Goal: Use online tool/utility: Utilize a website feature to perform a specific function

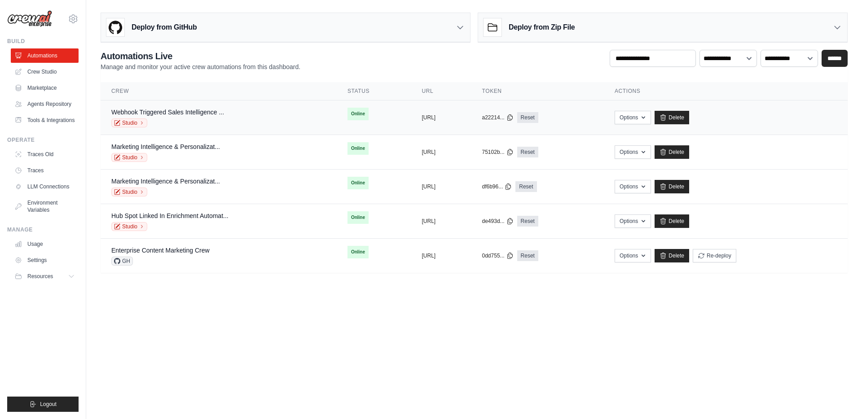
click at [256, 114] on div "Webhook Triggered Sales Intelligence ... Studio" at bounding box center [218, 118] width 214 height 20
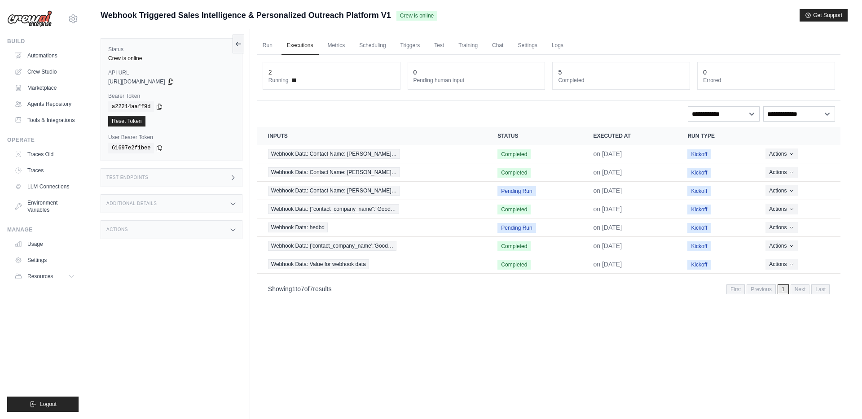
click at [294, 80] on span at bounding box center [294, 81] width 4 height 4
click at [51, 73] on link "Crew Studio" at bounding box center [46, 72] width 68 height 14
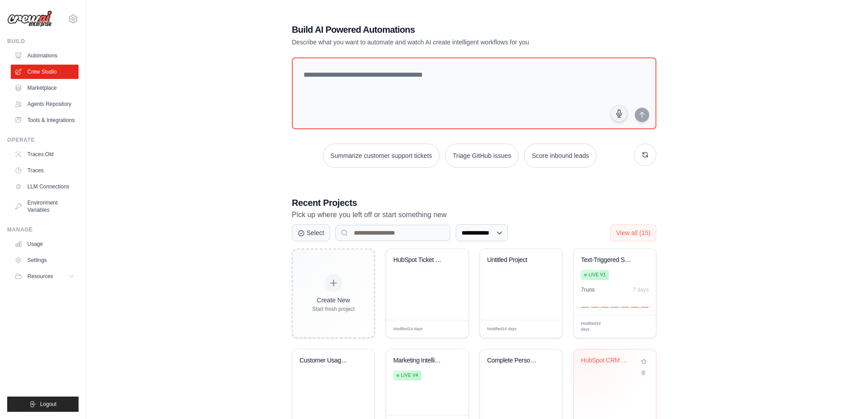
scroll to position [16, 0]
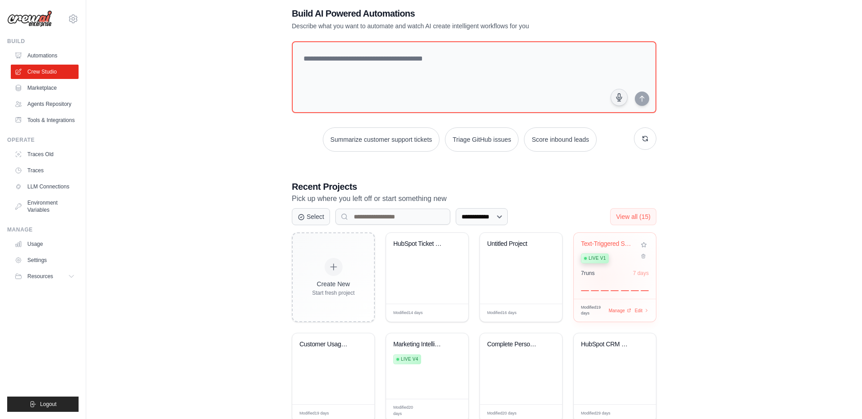
click at [602, 278] on div "7 run s 7 days" at bounding box center [615, 281] width 68 height 22
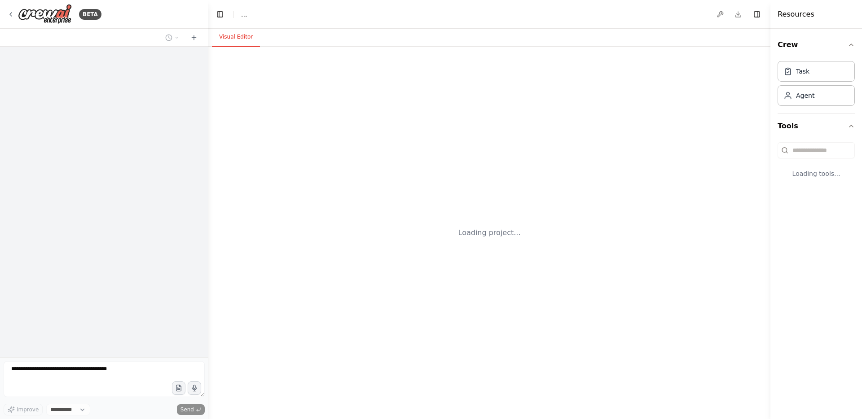
select select "****"
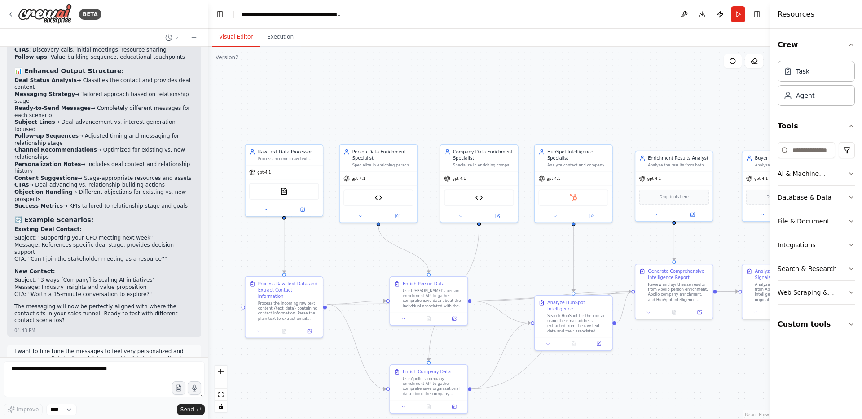
scroll to position [15864, 0]
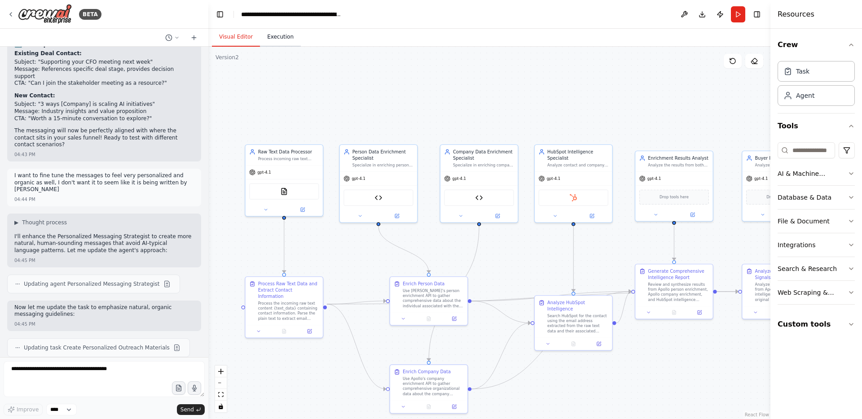
click at [280, 37] on button "Execution" at bounding box center [280, 37] width 41 height 19
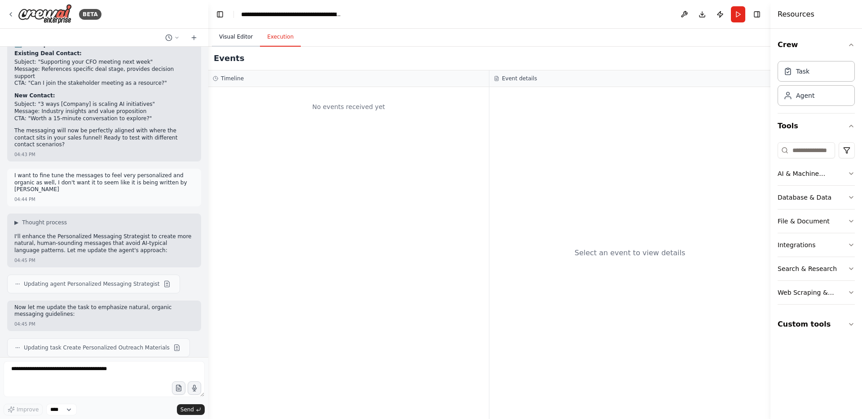
click at [237, 39] on button "Visual Editor" at bounding box center [236, 37] width 48 height 19
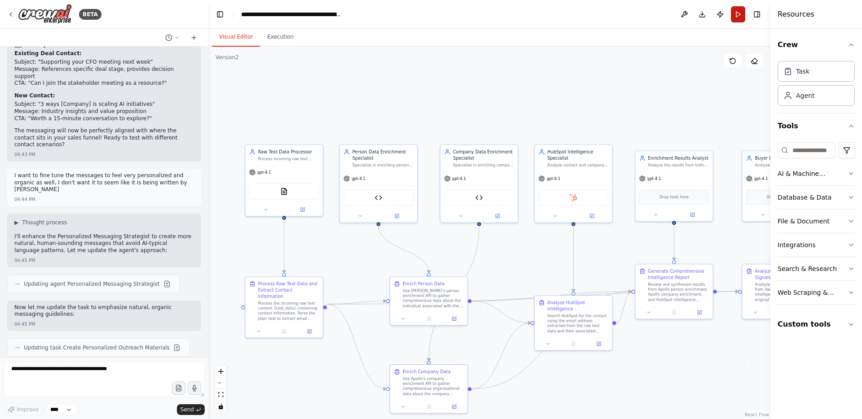
click at [740, 13] on button "Run" at bounding box center [738, 14] width 14 height 16
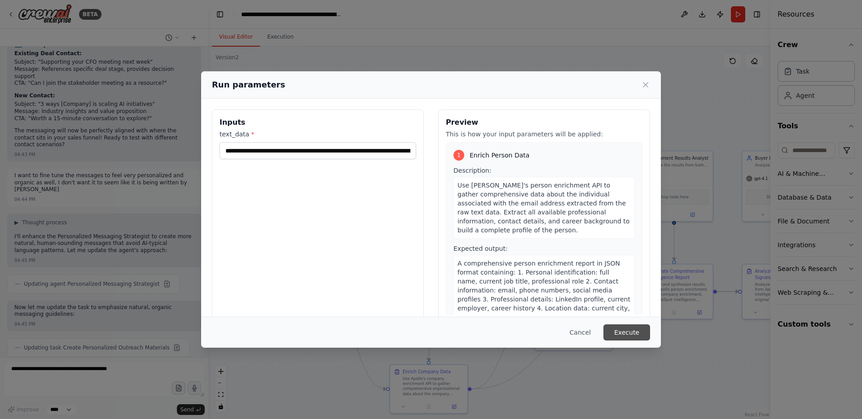
click at [623, 339] on button "Execute" at bounding box center [626, 332] width 47 height 16
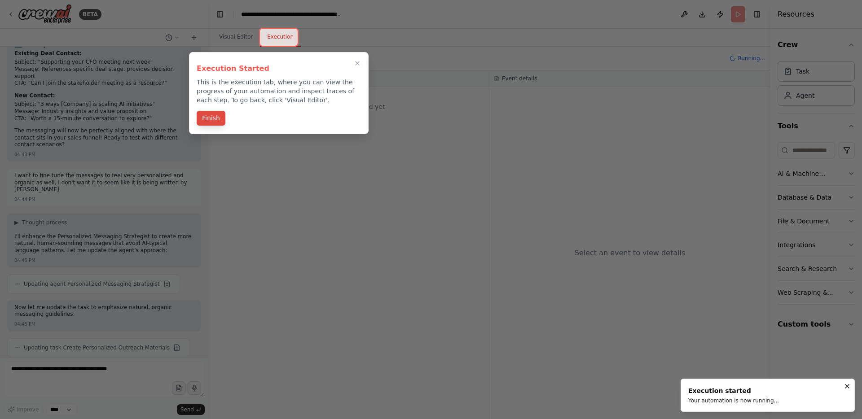
click at [213, 119] on button "Finish" at bounding box center [211, 118] width 29 height 15
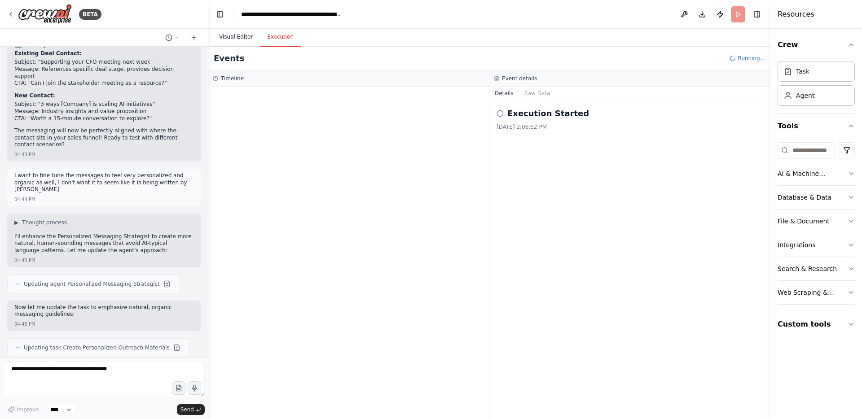
click at [246, 38] on button "Visual Editor" at bounding box center [236, 37] width 48 height 19
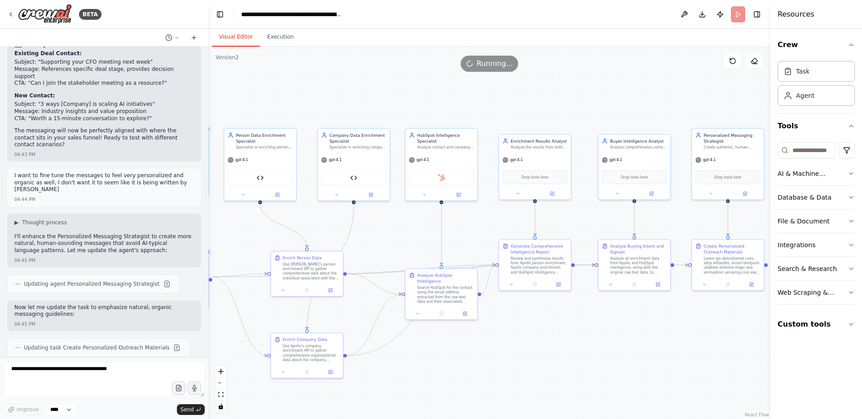
drag, startPoint x: 562, startPoint y: 111, endPoint x: 444, endPoint y: 93, distance: 119.4
click at [444, 93] on div ".deletable-edge-delete-btn { width: 20px; height: 20px; border: 0px solid #ffff…" at bounding box center [489, 233] width 562 height 372
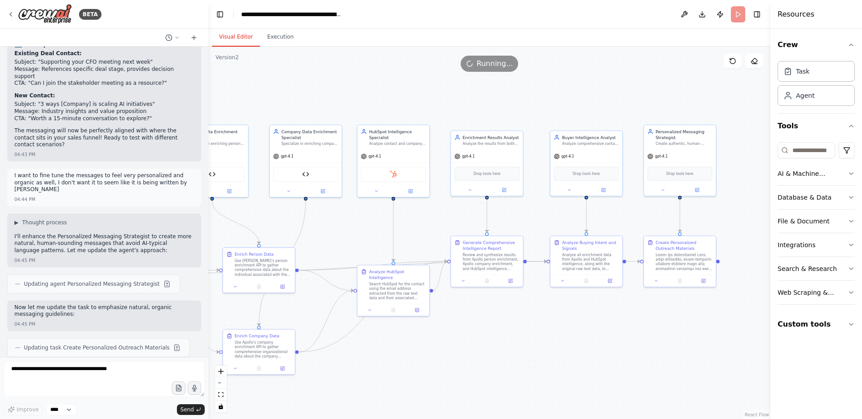
drag, startPoint x: 448, startPoint y: 88, endPoint x: 400, endPoint y: 85, distance: 48.5
click at [400, 85] on div ".deletable-edge-delete-btn { width: 20px; height: 20px; border: 0px solid #ffff…" at bounding box center [489, 233] width 562 height 372
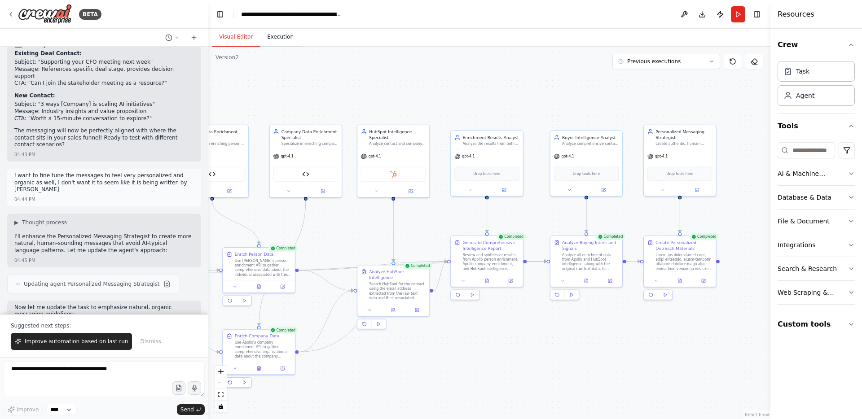
click at [273, 40] on button "Execution" at bounding box center [280, 37] width 41 height 19
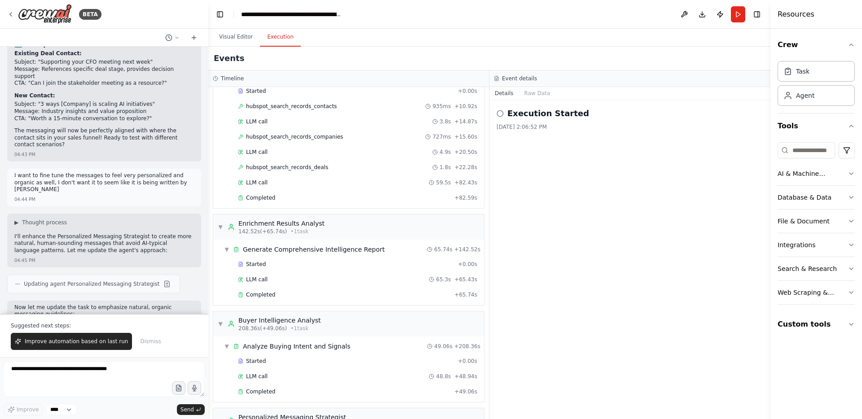
scroll to position [508, 0]
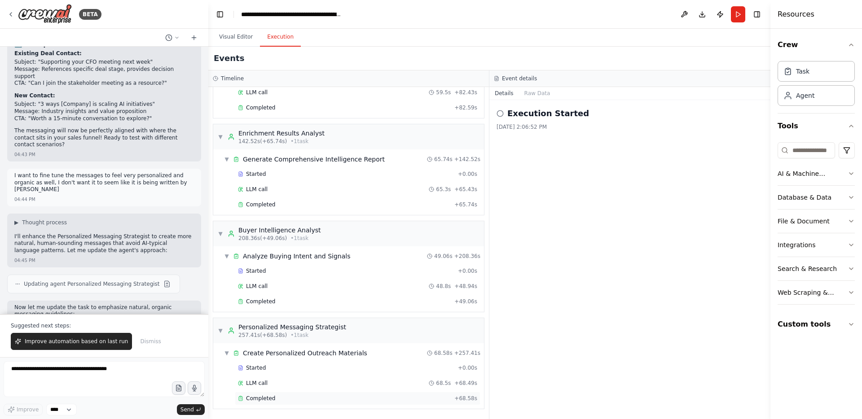
click at [304, 398] on div "Completed" at bounding box center [344, 398] width 213 height 7
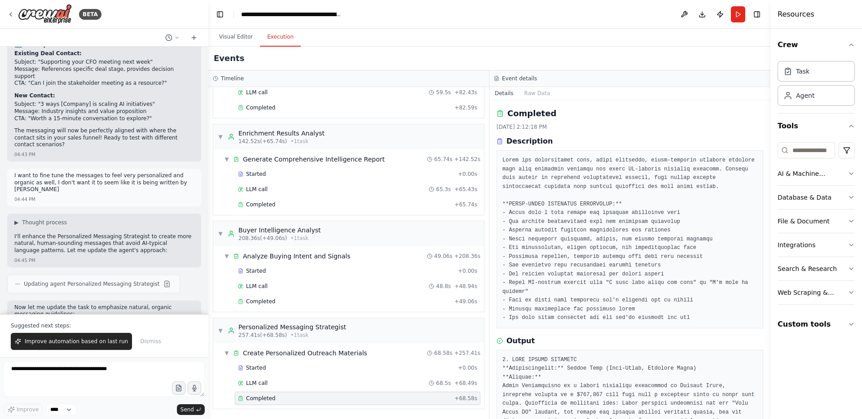
scroll to position [15907, 0]
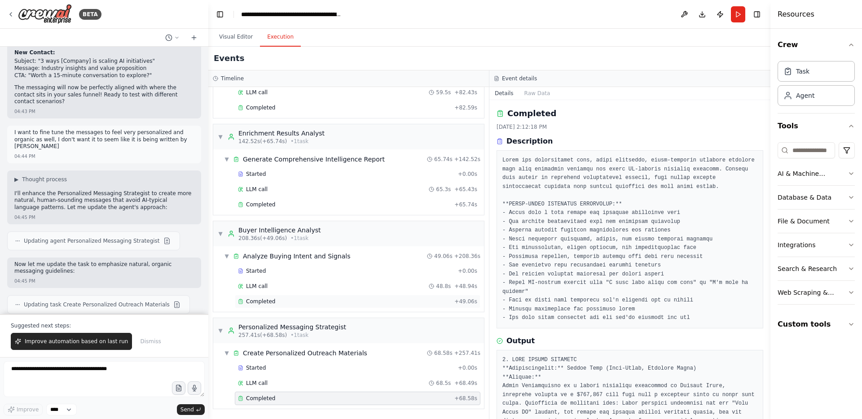
click at [354, 300] on div "Completed" at bounding box center [344, 301] width 213 height 7
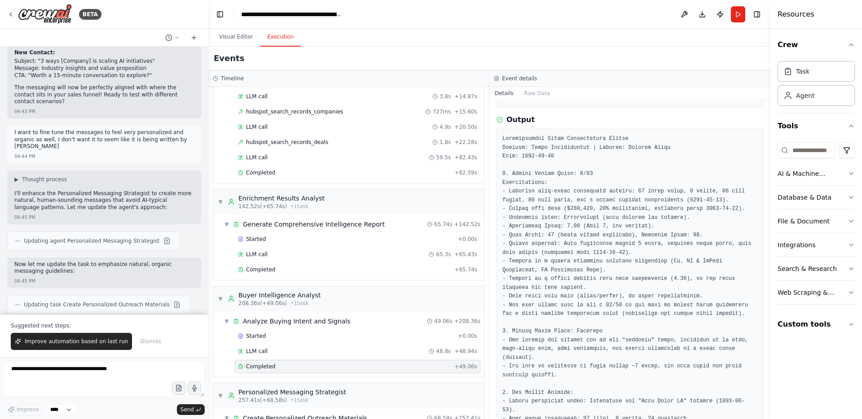
scroll to position [508, 0]
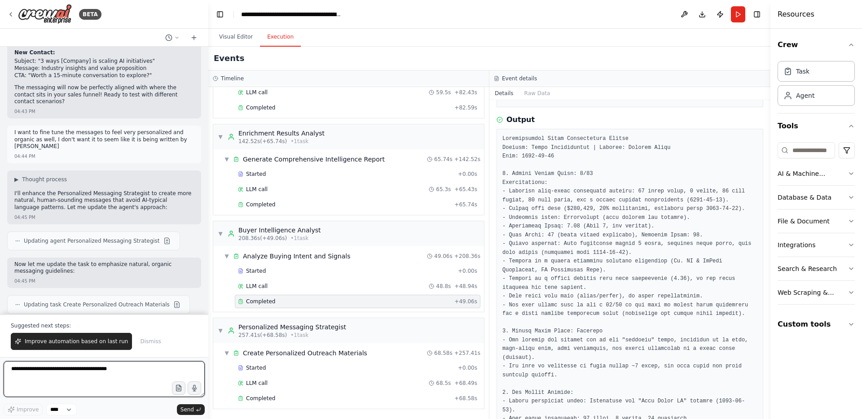
click at [138, 371] on textarea at bounding box center [104, 379] width 201 height 36
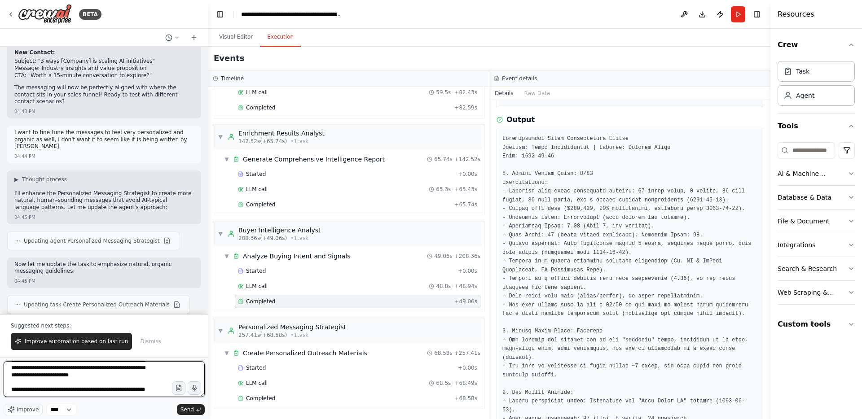
scroll to position [40, 0]
type textarea "**********"
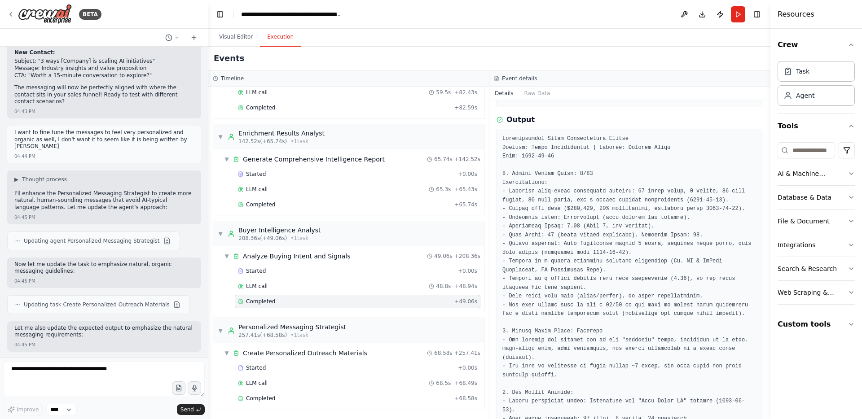
scroll to position [15962, 0]
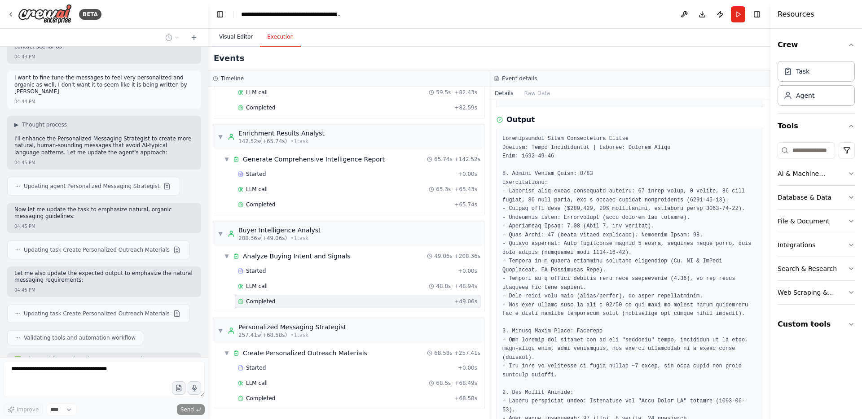
click at [239, 39] on button "Visual Editor" at bounding box center [236, 37] width 48 height 19
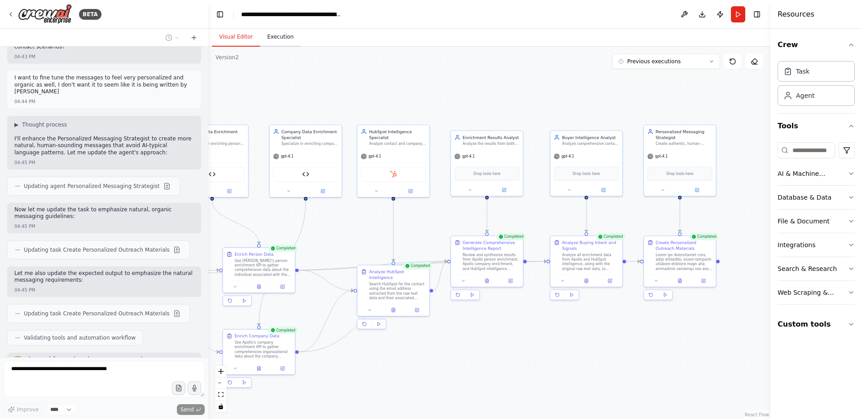
click at [280, 40] on button "Execution" at bounding box center [280, 37] width 41 height 19
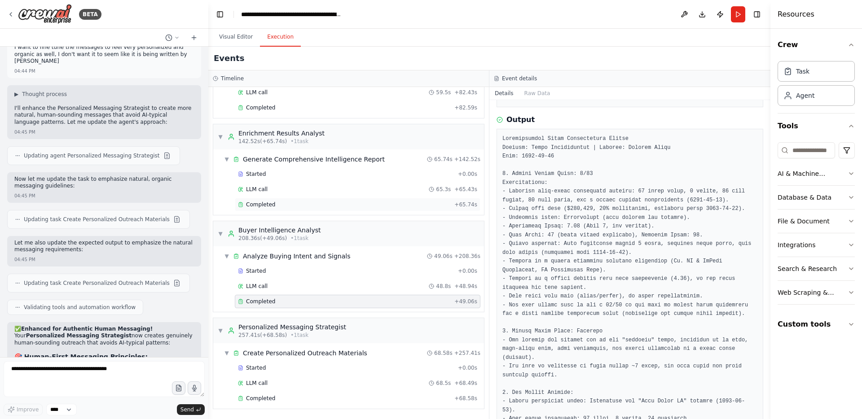
click at [273, 202] on span "Completed" at bounding box center [260, 204] width 29 height 7
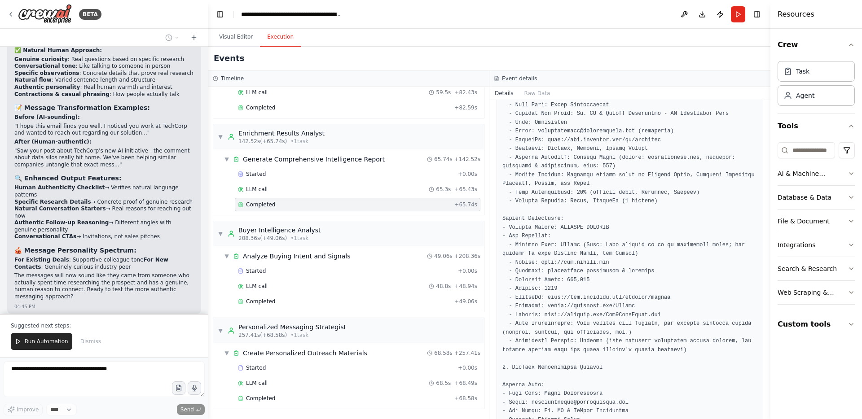
scroll to position [16422, 0]
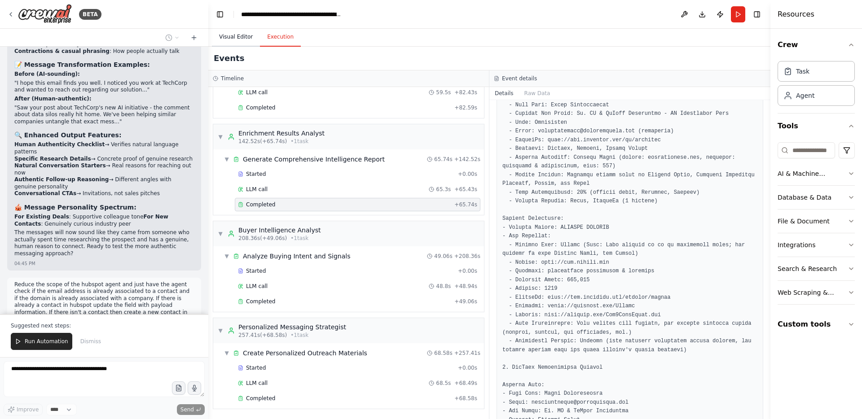
click at [240, 35] on button "Visual Editor" at bounding box center [236, 37] width 48 height 19
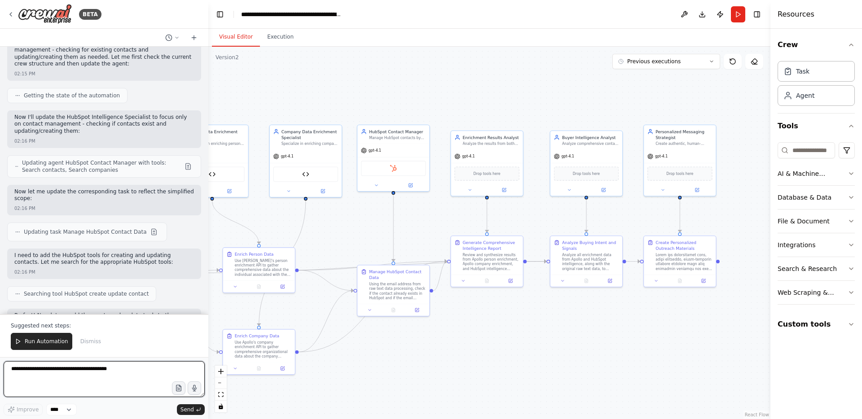
scroll to position [16762, 0]
click at [52, 340] on span "Run Automation" at bounding box center [47, 341] width 44 height 7
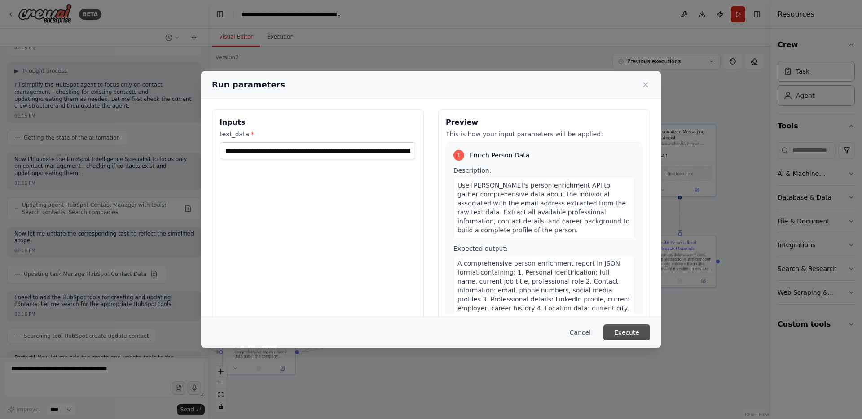
click at [631, 329] on button "Execute" at bounding box center [626, 332] width 47 height 16
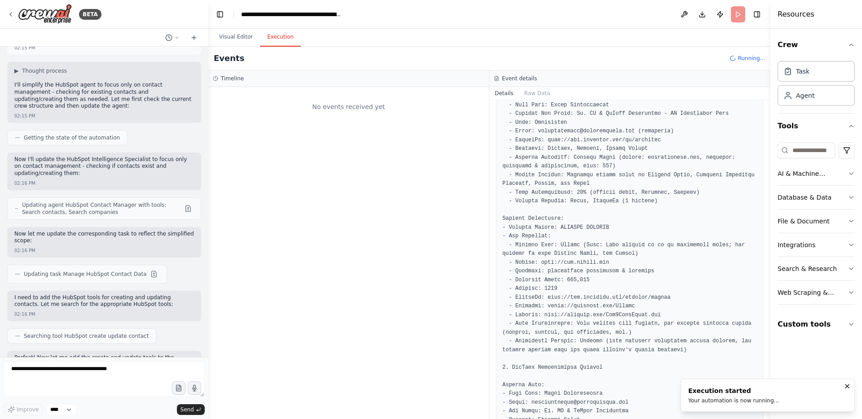
scroll to position [0, 0]
click at [232, 39] on button "Visual Editor" at bounding box center [236, 37] width 48 height 19
click at [267, 39] on button "Execution" at bounding box center [280, 37] width 41 height 19
click at [245, 37] on button "Visual Editor" at bounding box center [236, 37] width 48 height 19
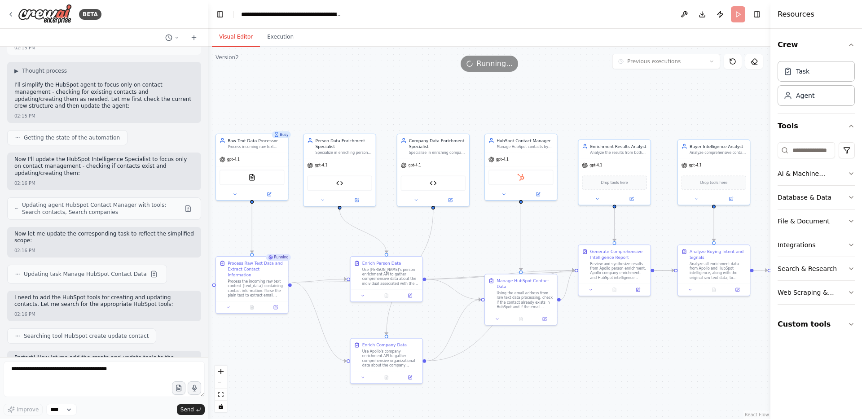
drag, startPoint x: 302, startPoint y: 86, endPoint x: 430, endPoint y: 94, distance: 127.7
click at [430, 94] on div ".deletable-edge-delete-btn { width: 20px; height: 20px; border: 0px solid #ffff…" at bounding box center [489, 233] width 562 height 372
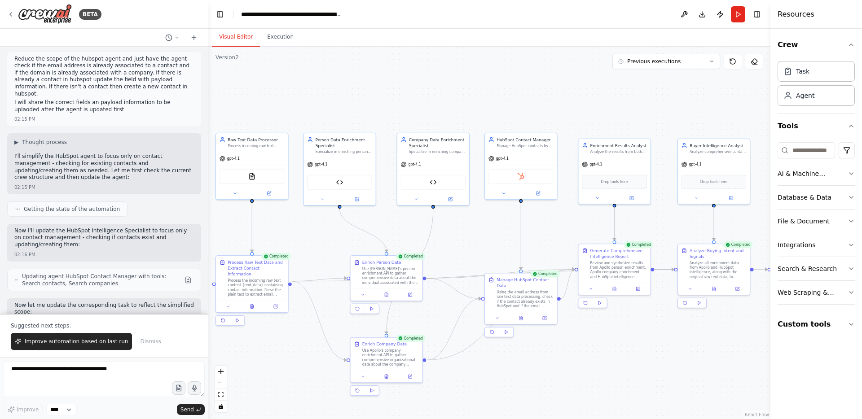
scroll to position [16762, 0]
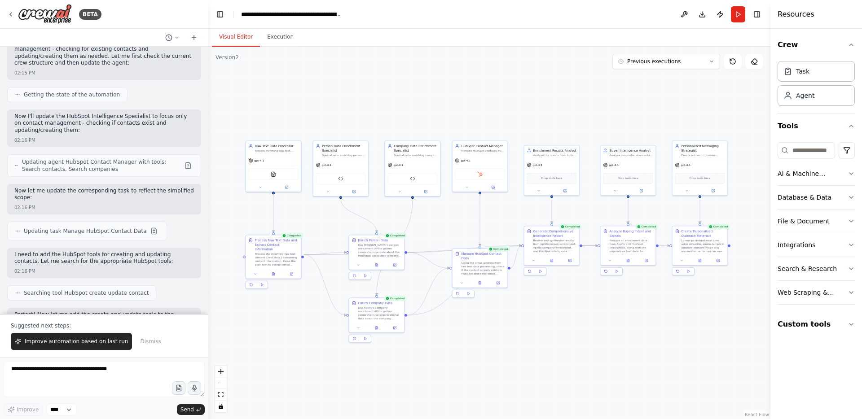
drag, startPoint x: 554, startPoint y: 382, endPoint x: 521, endPoint y: 379, distance: 33.8
click at [521, 379] on div ".deletable-edge-delete-btn { width: 20px; height: 20px; border: 0px solid #ffff…" at bounding box center [489, 233] width 562 height 372
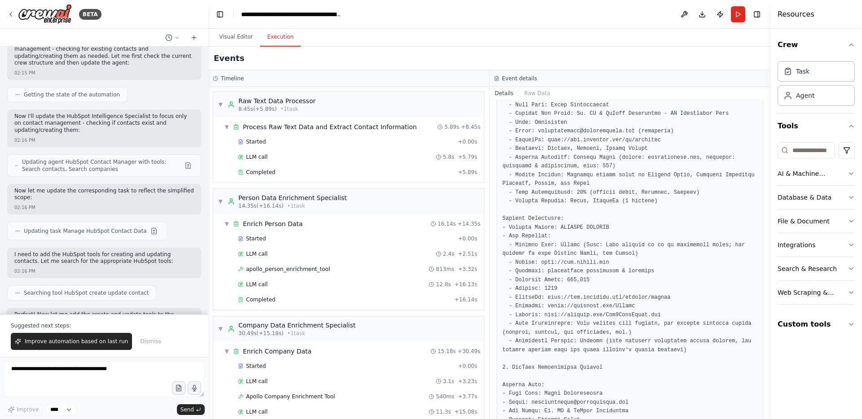
click at [284, 33] on button "Execution" at bounding box center [280, 37] width 41 height 19
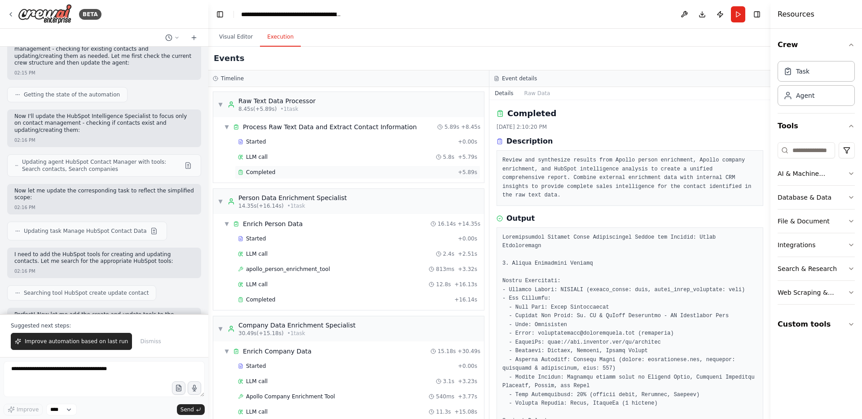
click at [352, 171] on div "Completed" at bounding box center [346, 172] width 216 height 7
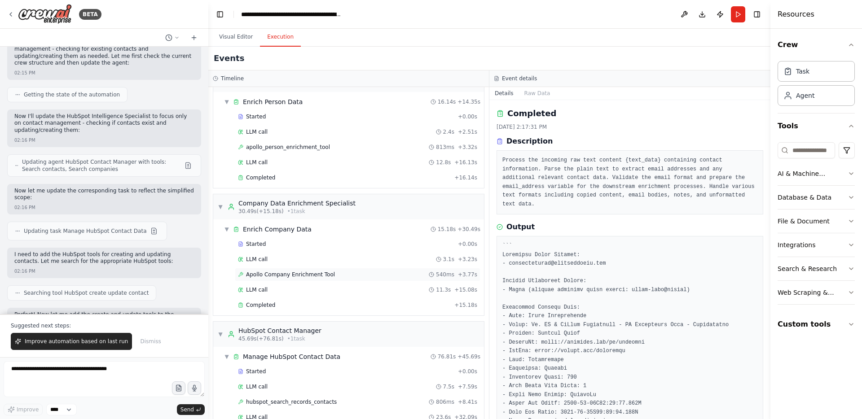
scroll to position [161, 0]
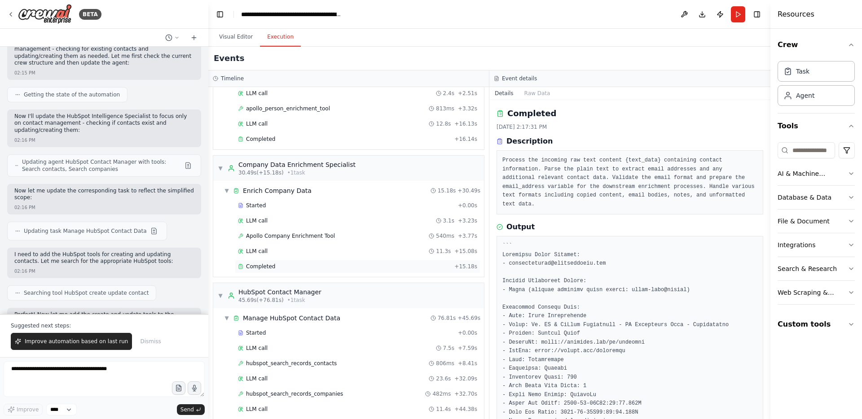
click at [342, 263] on div "Completed" at bounding box center [344, 266] width 213 height 7
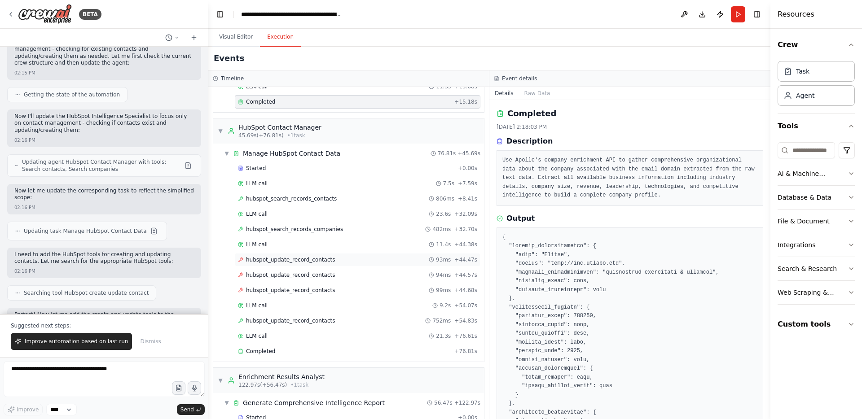
scroll to position [327, 0]
click at [308, 347] on div "Completed" at bounding box center [344, 349] width 213 height 7
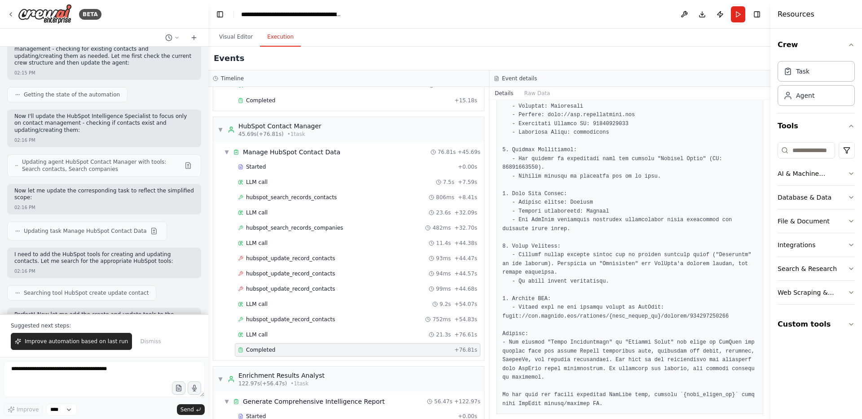
scroll to position [385, 0]
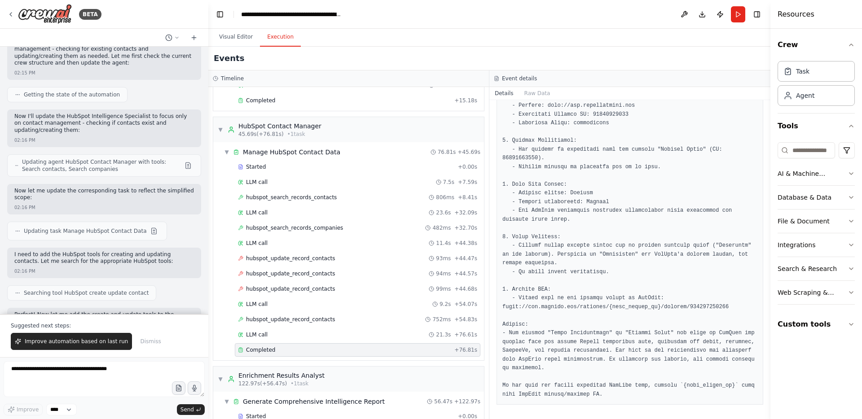
click at [585, 306] on pre at bounding box center [629, 127] width 255 height 543
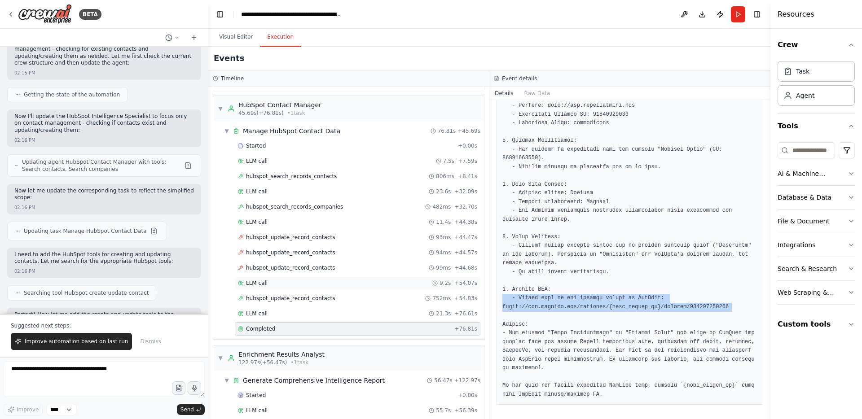
scroll to position [349, 0]
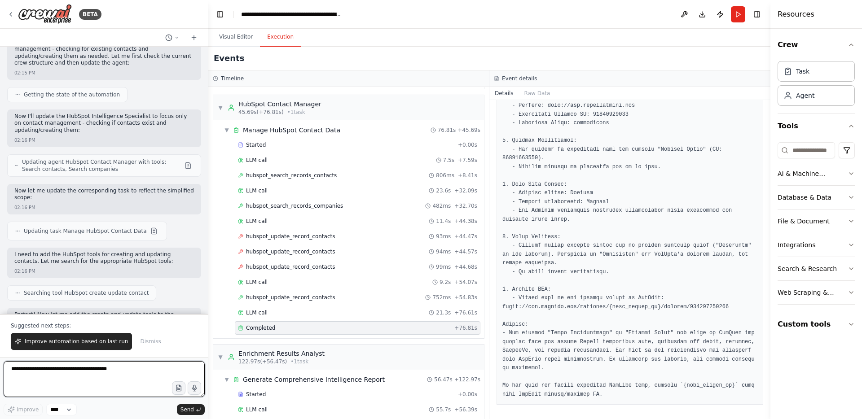
click at [155, 369] on textarea at bounding box center [104, 379] width 201 height 36
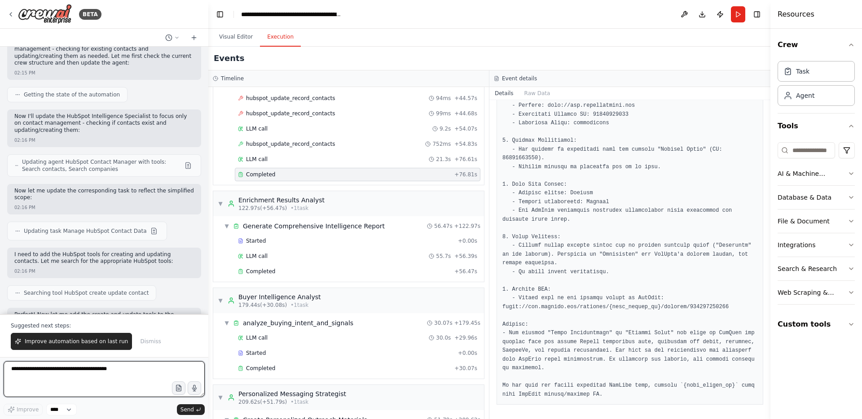
scroll to position [508, 0]
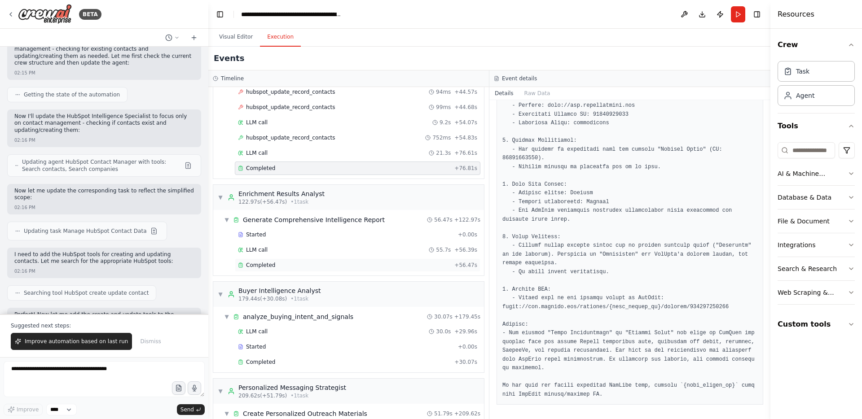
click at [342, 263] on div "Completed" at bounding box center [344, 265] width 213 height 7
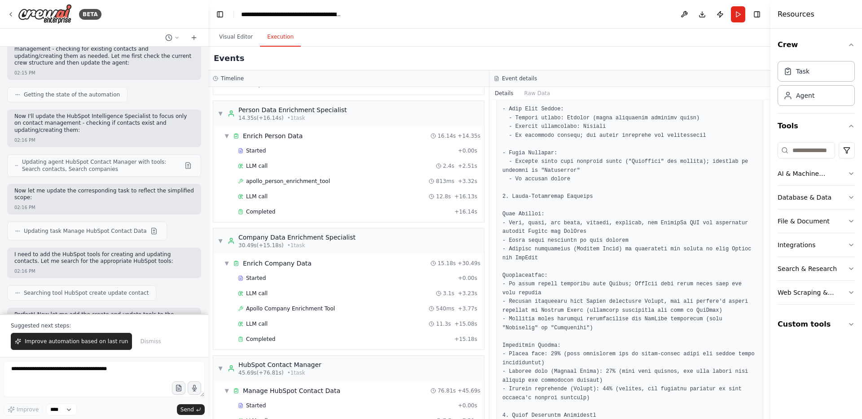
scroll to position [83, 0]
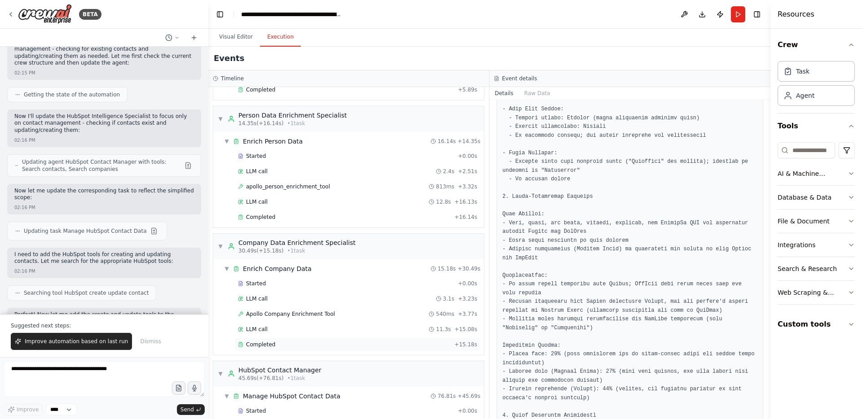
click at [277, 343] on div "Completed" at bounding box center [344, 344] width 213 height 7
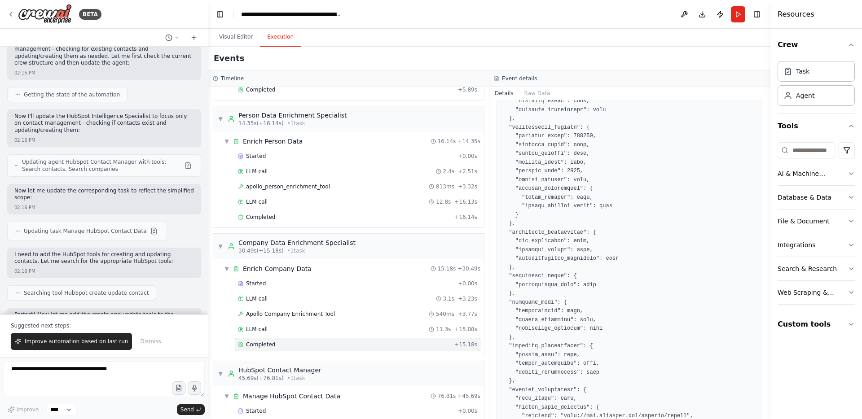
scroll to position [0, 0]
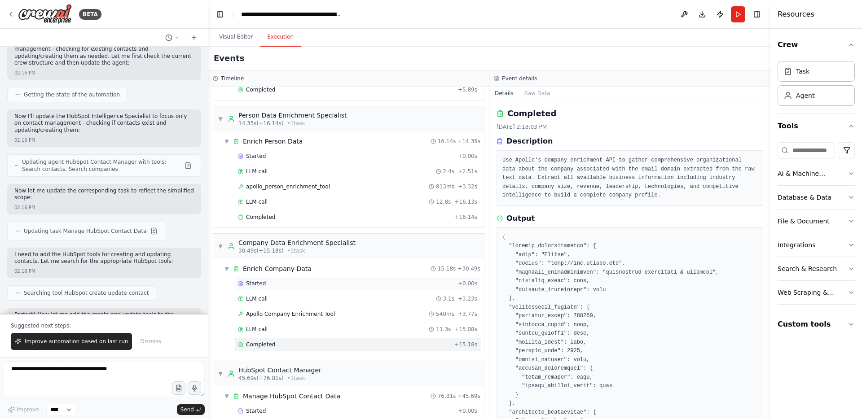
click at [342, 285] on div "Started" at bounding box center [346, 283] width 216 height 7
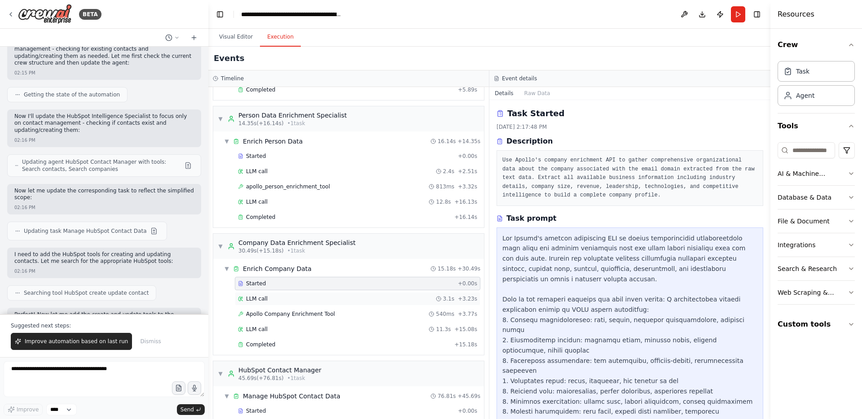
click at [338, 297] on div "LLM call 3.1s + 3.23s" at bounding box center [357, 298] width 239 height 7
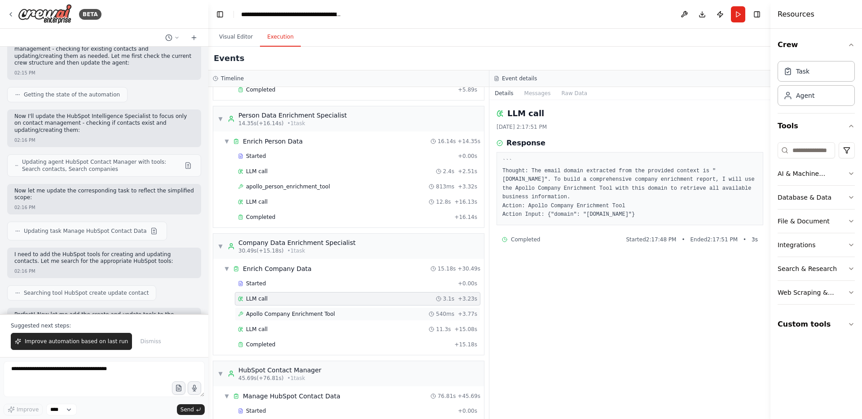
click at [334, 311] on div "Apollo Company Enrichment Tool 540ms + 3.77s" at bounding box center [357, 314] width 239 height 7
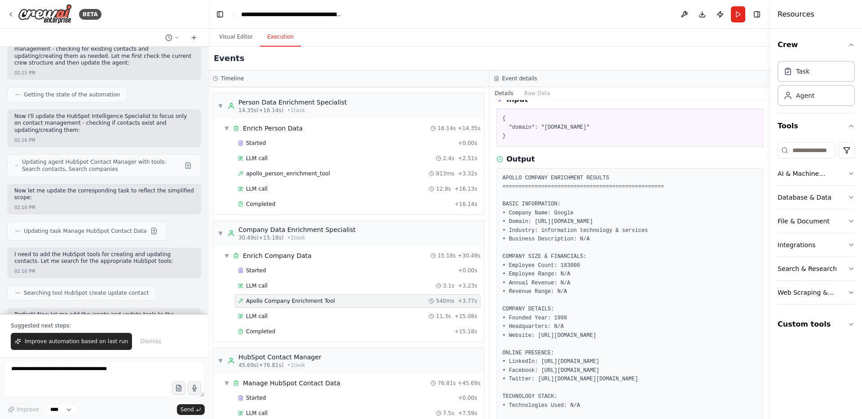
scroll to position [47, 0]
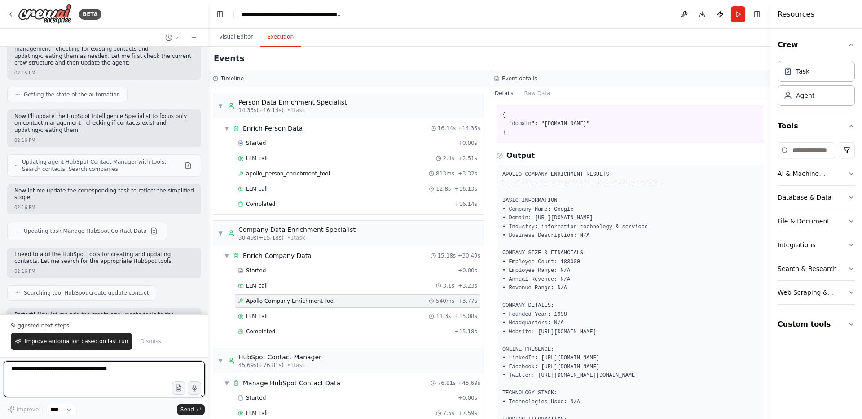
click at [128, 372] on textarea at bounding box center [104, 379] width 201 height 36
click at [57, 392] on textarea "**********" at bounding box center [104, 379] width 201 height 36
type textarea "**********"
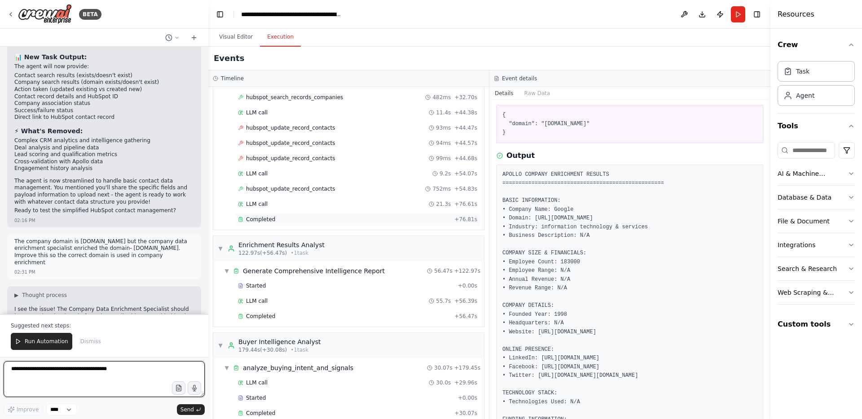
scroll to position [17347, 0]
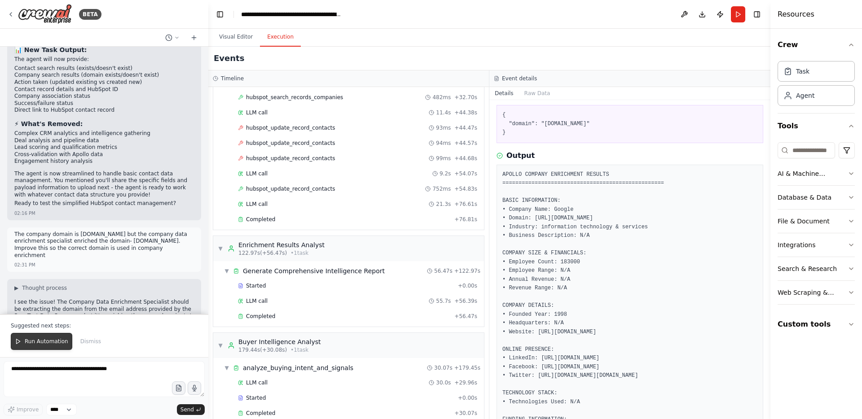
click at [48, 342] on span "Run Automation" at bounding box center [47, 341] width 44 height 7
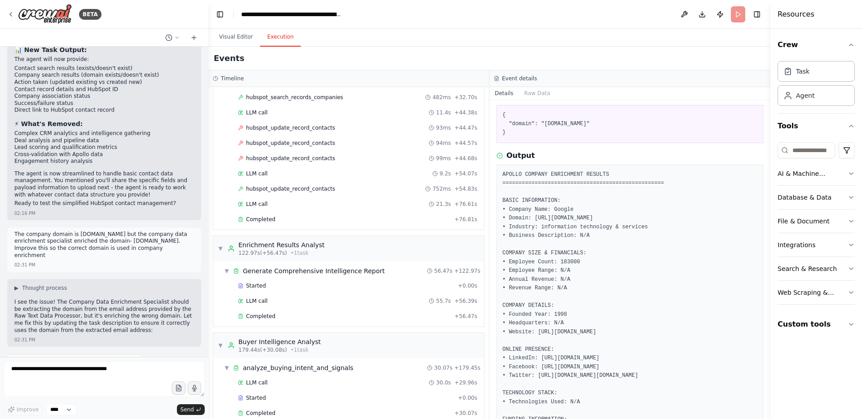
scroll to position [17304, 0]
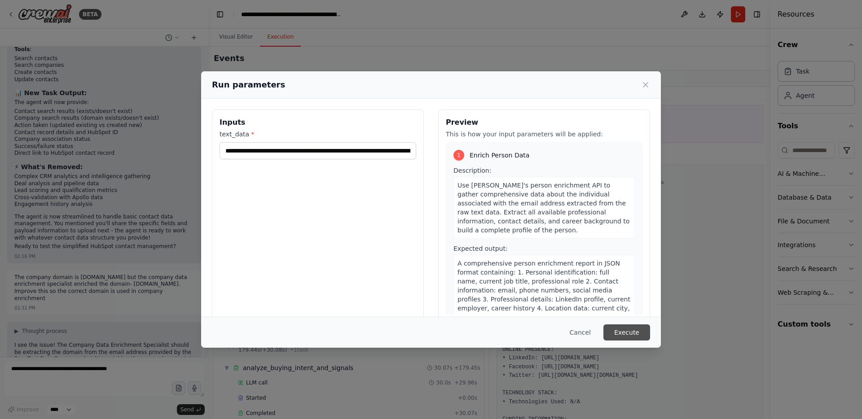
click at [622, 331] on button "Execute" at bounding box center [626, 332] width 47 height 16
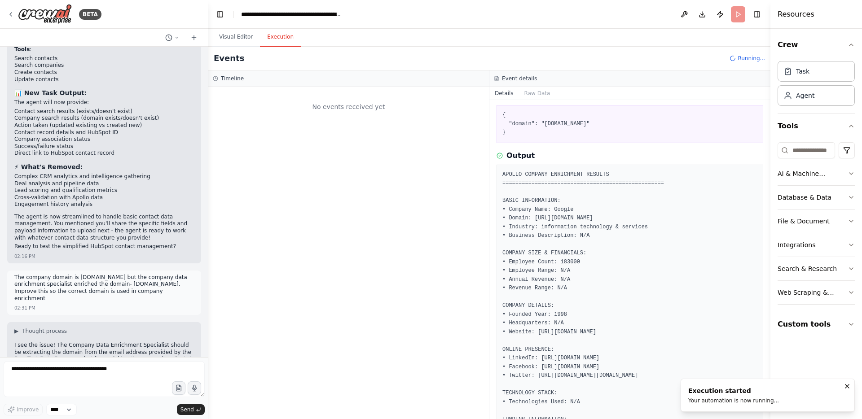
scroll to position [0, 0]
click at [231, 34] on button "Visual Editor" at bounding box center [236, 37] width 48 height 19
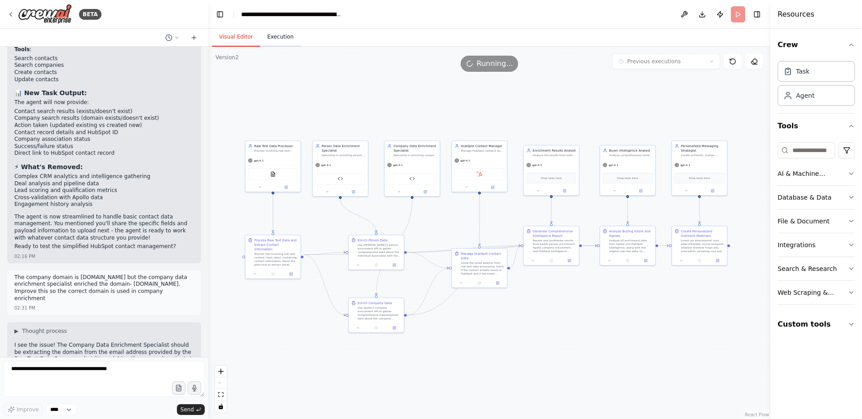
click at [284, 39] on button "Execution" at bounding box center [280, 37] width 41 height 19
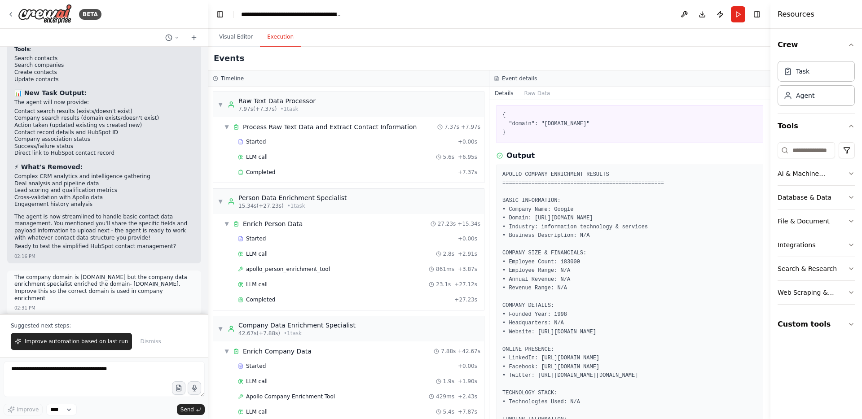
scroll to position [17347, 0]
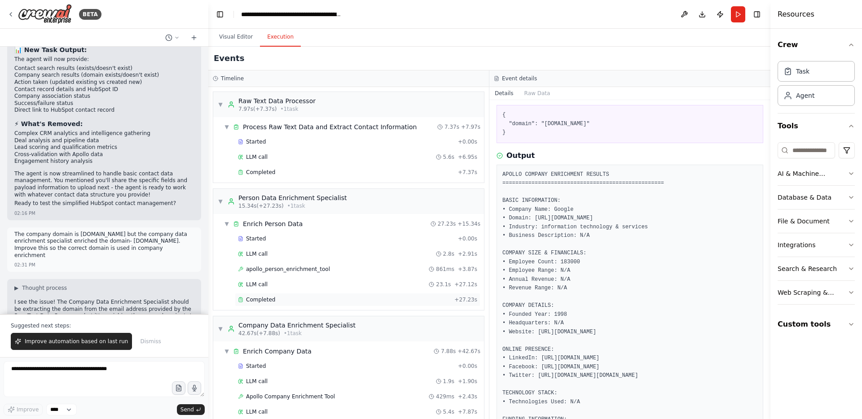
click at [310, 299] on div "Completed" at bounding box center [344, 299] width 213 height 7
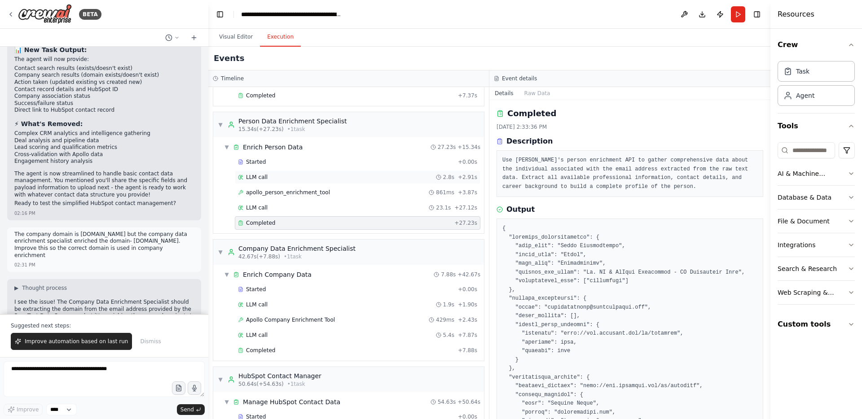
scroll to position [92, 0]
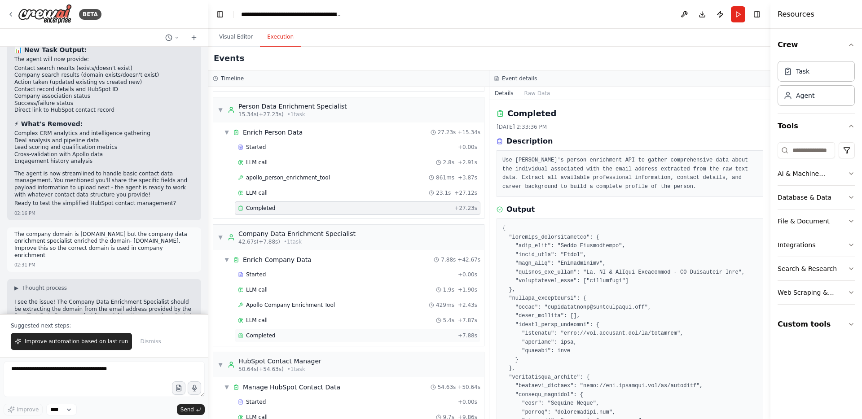
click at [336, 333] on div "Completed" at bounding box center [346, 335] width 216 height 7
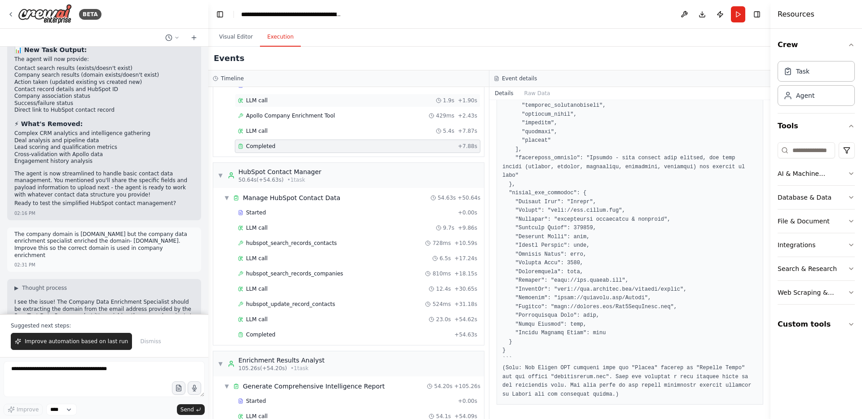
scroll to position [287, 0]
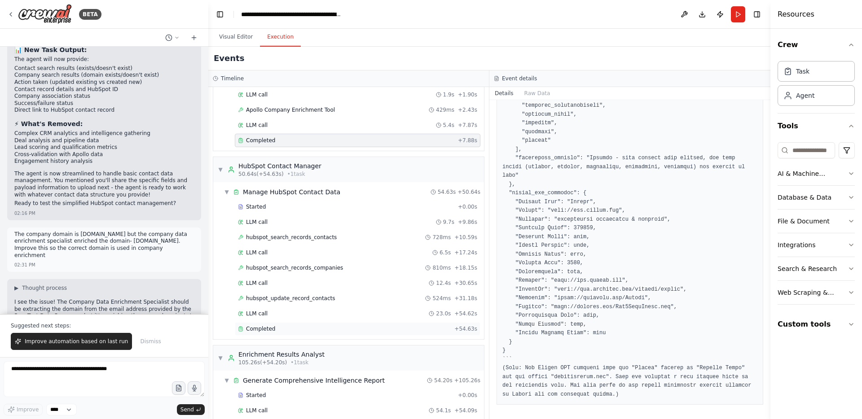
click at [353, 330] on div "Completed" at bounding box center [344, 328] width 213 height 7
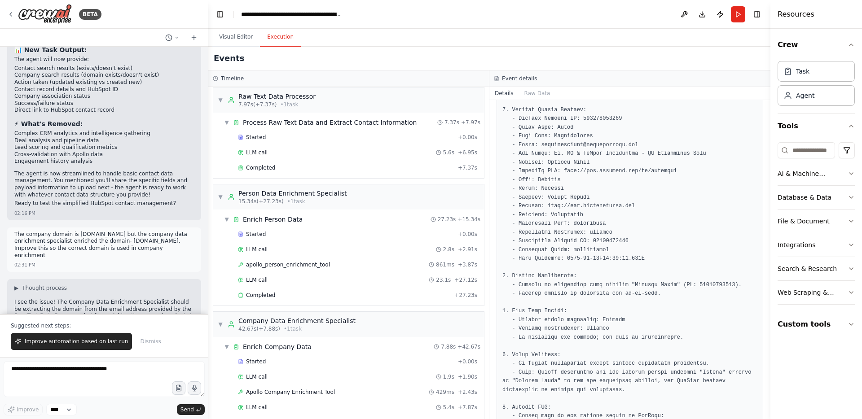
scroll to position [0, 0]
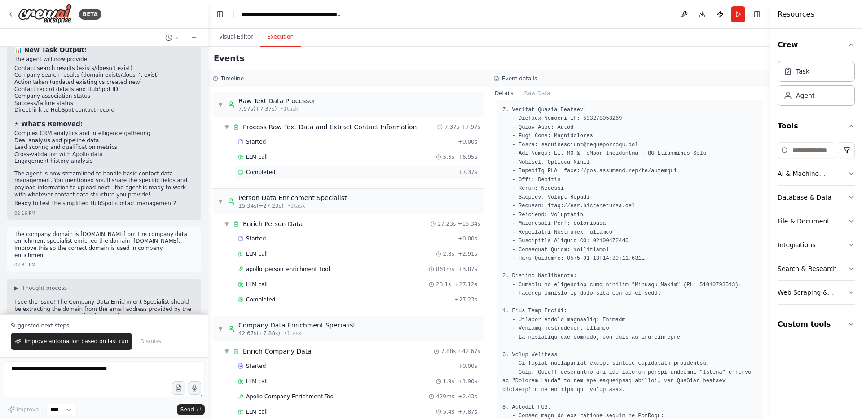
click at [307, 170] on div "Completed" at bounding box center [346, 172] width 216 height 7
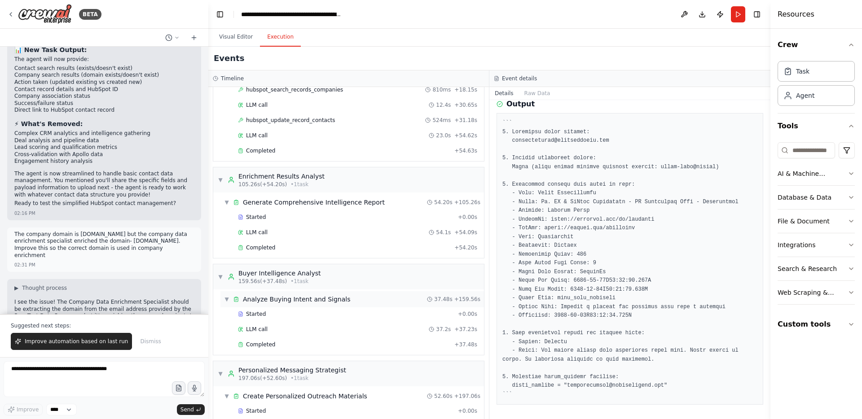
scroll to position [457, 0]
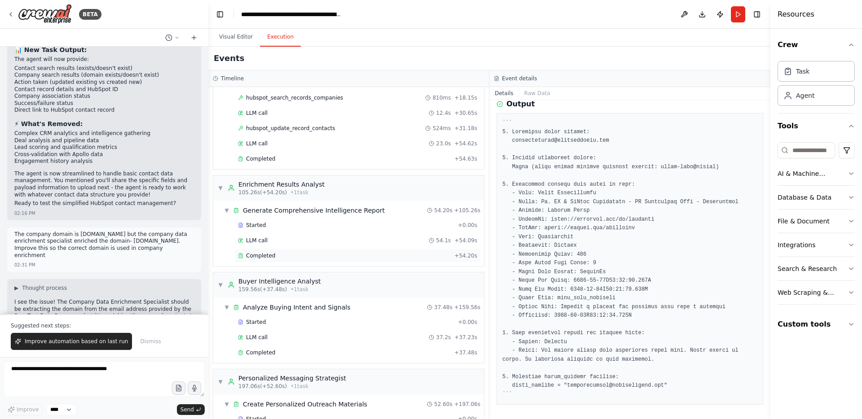
click at [322, 254] on div "Completed" at bounding box center [344, 255] width 213 height 7
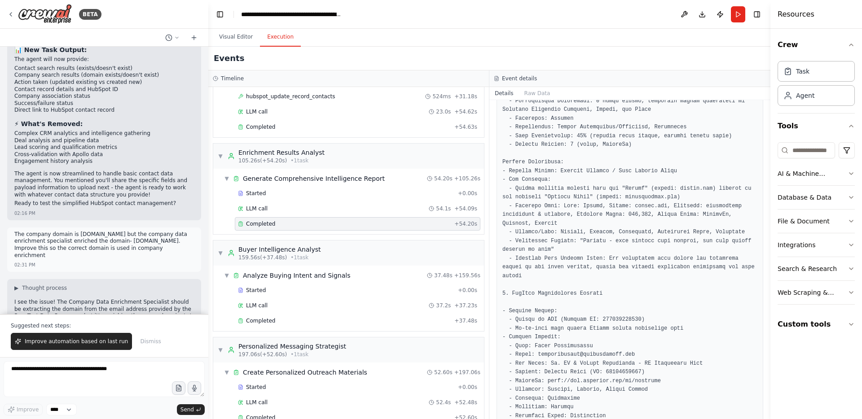
scroll to position [508, 0]
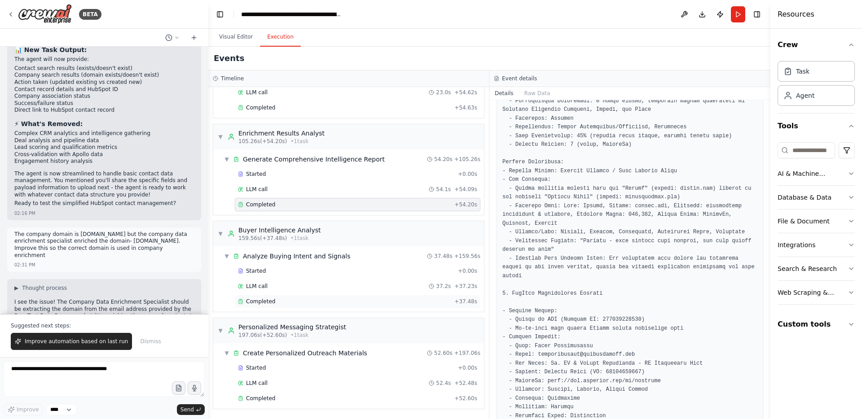
click at [321, 304] on div "Completed" at bounding box center [344, 301] width 213 height 7
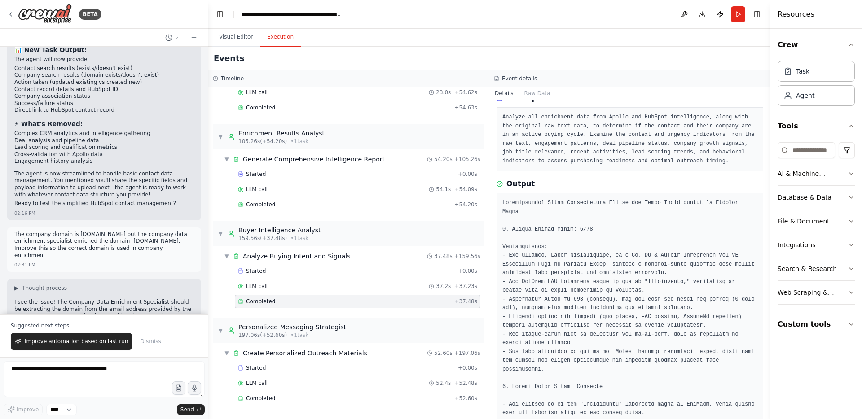
scroll to position [0, 0]
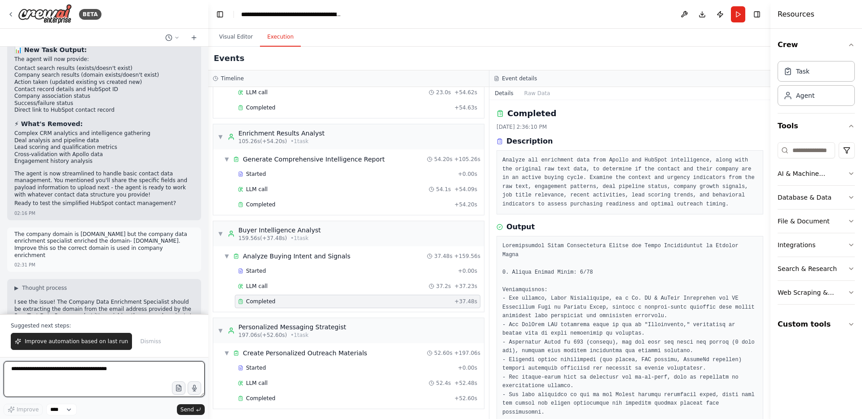
click at [157, 368] on textarea at bounding box center [104, 379] width 201 height 36
click at [266, 404] on div "Completed + 52.60s" at bounding box center [357, 398] width 245 height 13
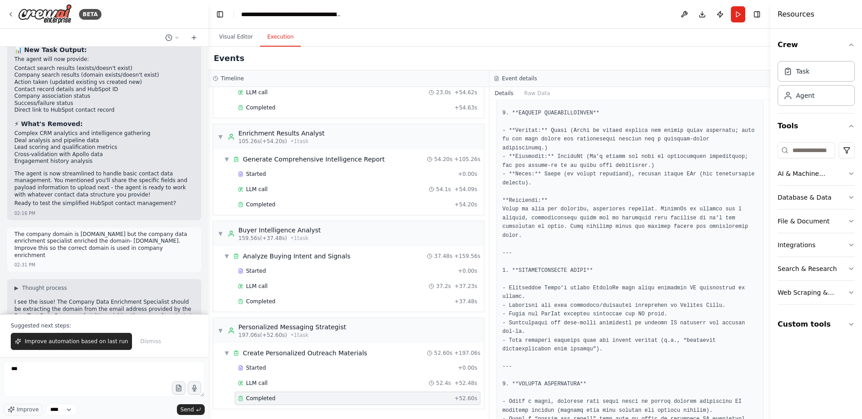
scroll to position [1227, 0]
click at [180, 368] on textarea "***" at bounding box center [104, 379] width 201 height 36
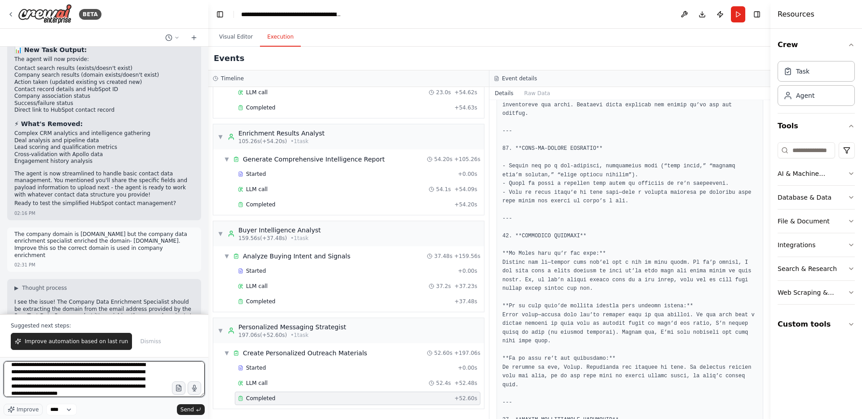
scroll to position [11, 0]
click at [136, 386] on textarea "**********" at bounding box center [104, 379] width 201 height 36
click at [144, 370] on textarea "**********" at bounding box center [104, 379] width 201 height 36
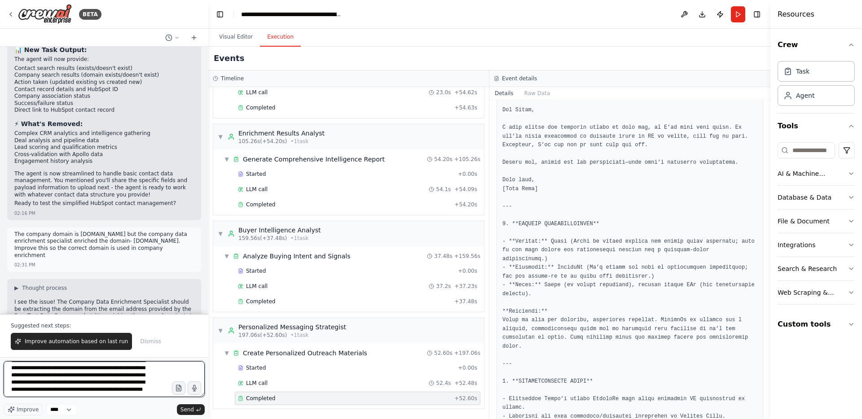
click at [136, 389] on textarea "**********" at bounding box center [104, 379] width 201 height 36
type textarea "**********"
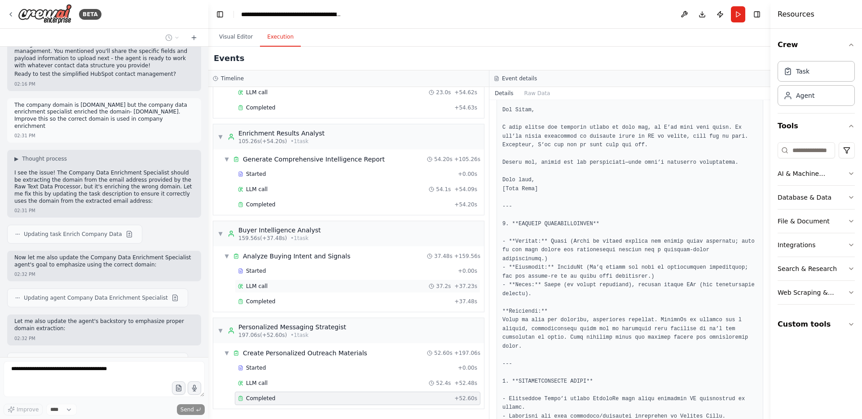
scroll to position [17484, 0]
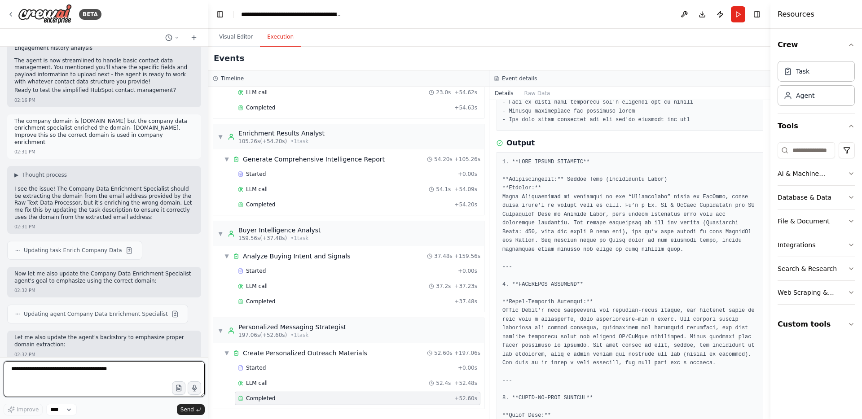
scroll to position [0, 0]
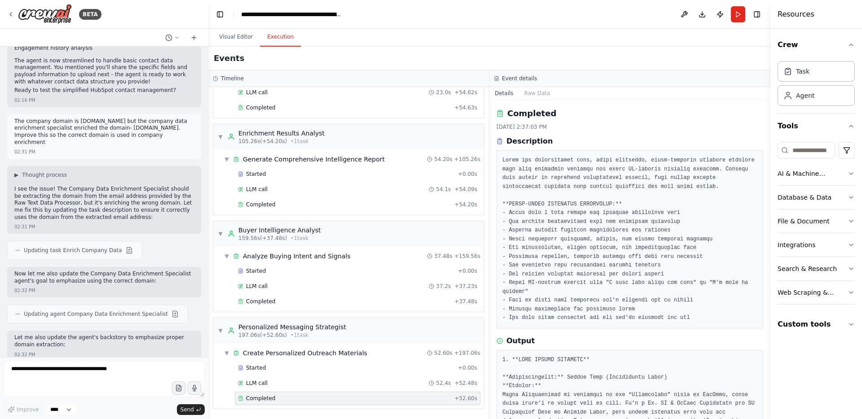
drag, startPoint x: 87, startPoint y: 239, endPoint x: 11, endPoint y: 210, distance: 81.1
copy p "For the personalized messaging strategist this should be designed for a human t…"
click at [55, 376] on textarea at bounding box center [104, 379] width 201 height 36
paste textarea "**********"
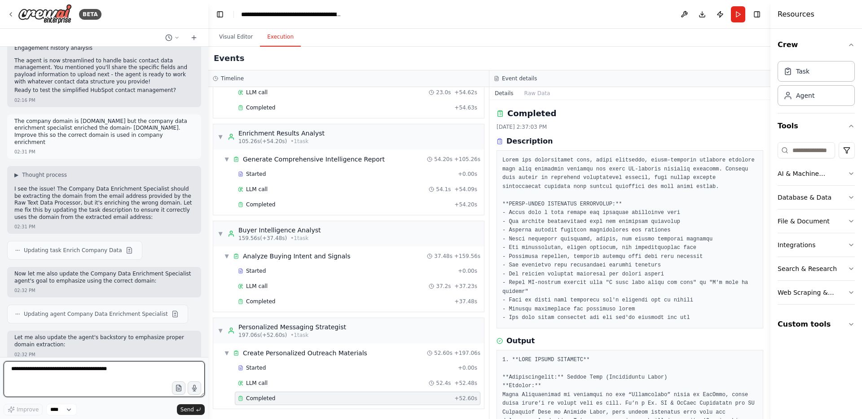
type textarea "**********"
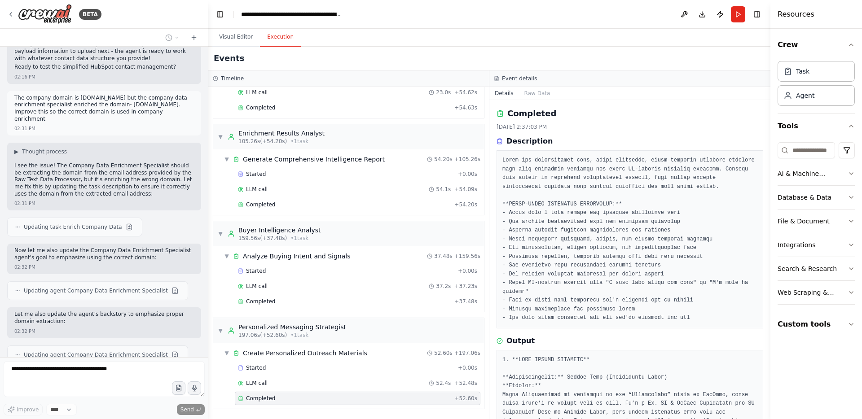
scroll to position [17543, 0]
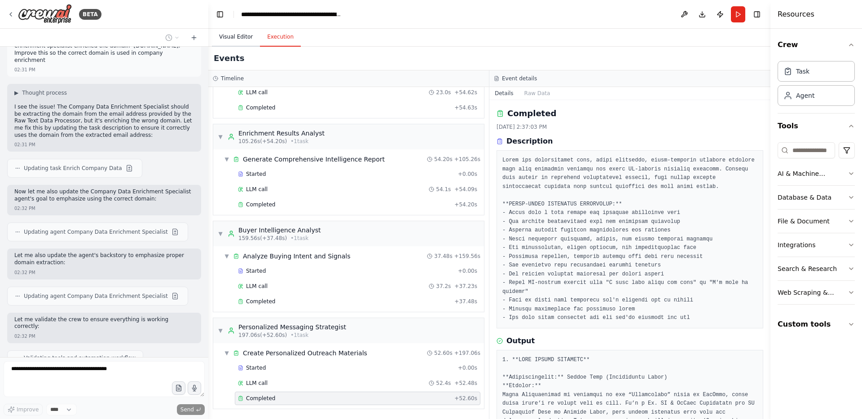
click at [225, 37] on button "Visual Editor" at bounding box center [236, 37] width 48 height 19
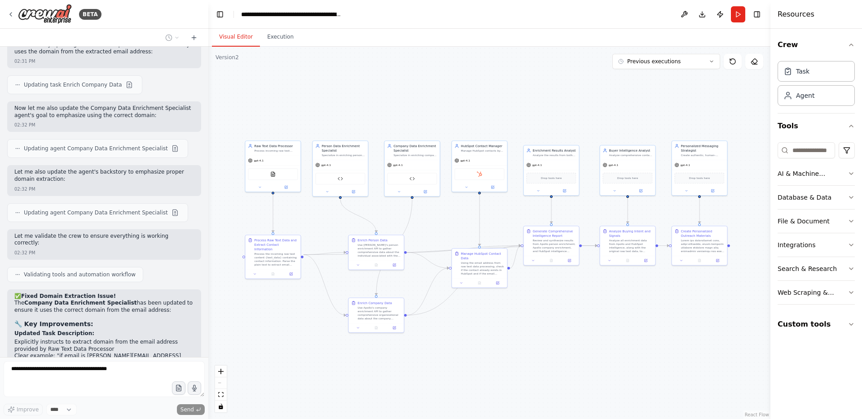
scroll to position [17633, 0]
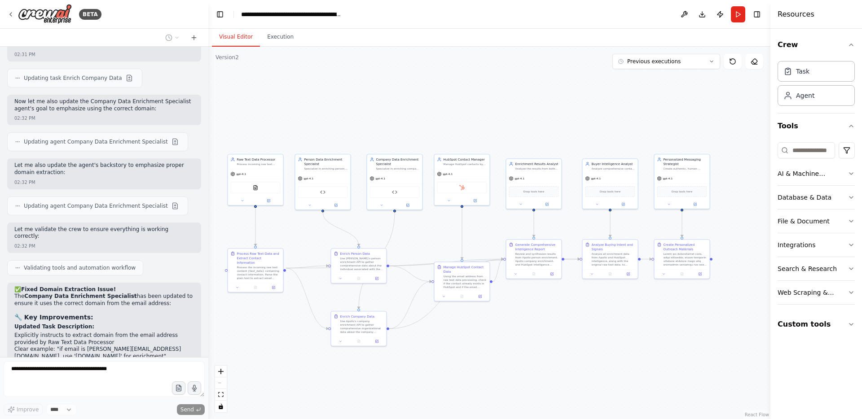
drag, startPoint x: 615, startPoint y: 287, endPoint x: 597, endPoint y: 300, distance: 22.1
click at [597, 300] on div ".deletable-edge-delete-btn { width: 20px; height: 20px; border: 0px solid #ffff…" at bounding box center [489, 233] width 562 height 372
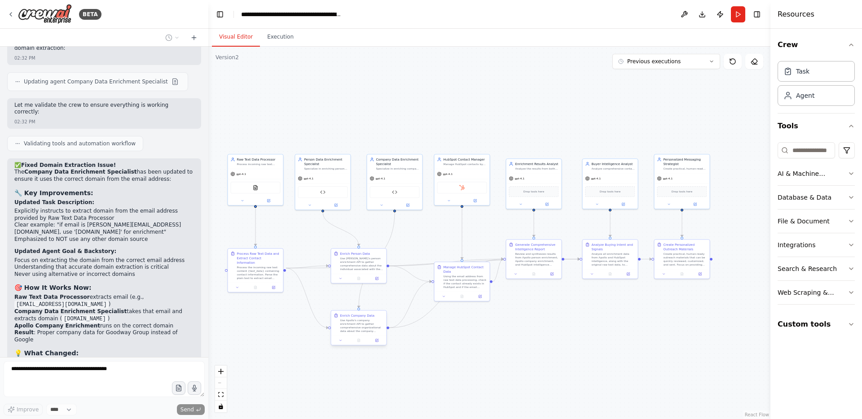
scroll to position [17783, 0]
